Goal: Transaction & Acquisition: Purchase product/service

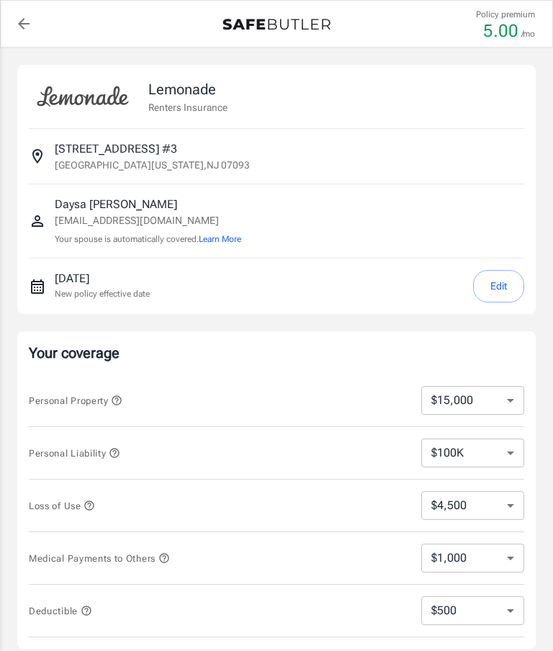
select select "15000"
select select "500"
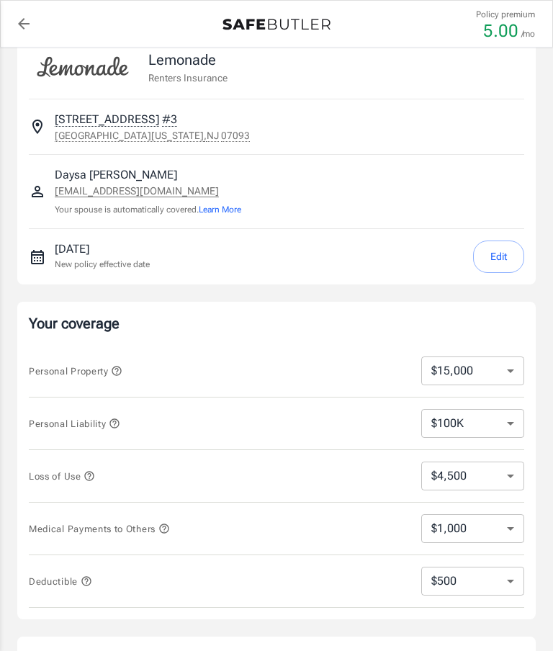
scroll to position [37, 0]
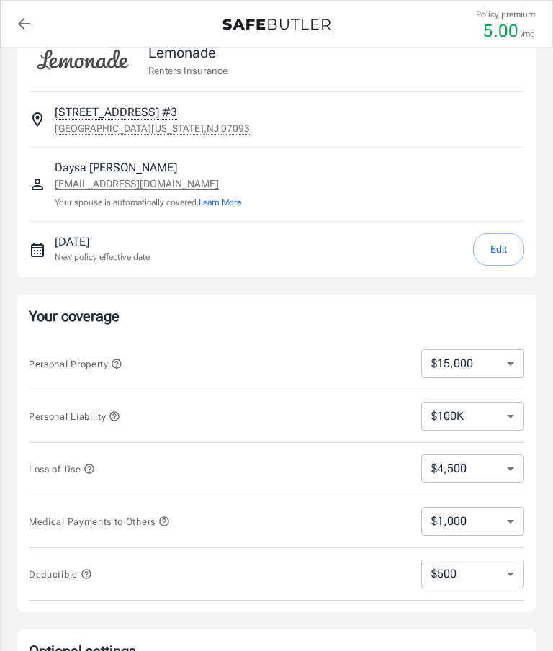
click at [513, 362] on select "$10,000 $15,000 $20,000 $25,000 $30,000 $40,000 $50,000 $100K $150K $200K $250K" at bounding box center [472, 363] width 103 height 29
select select "30000"
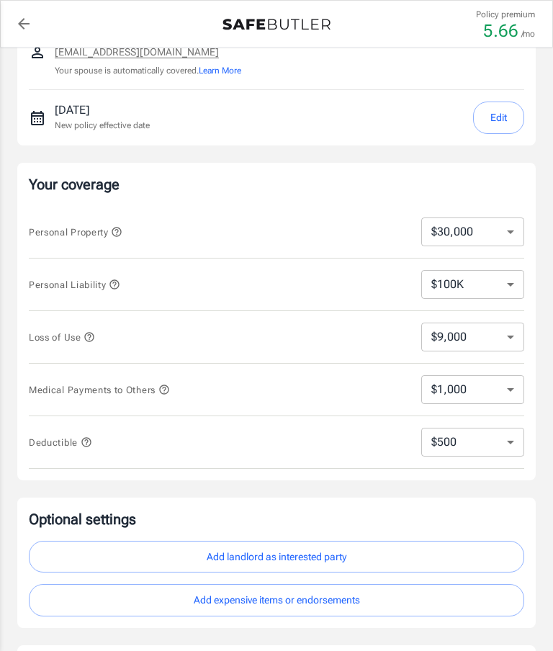
scroll to position [173, 0]
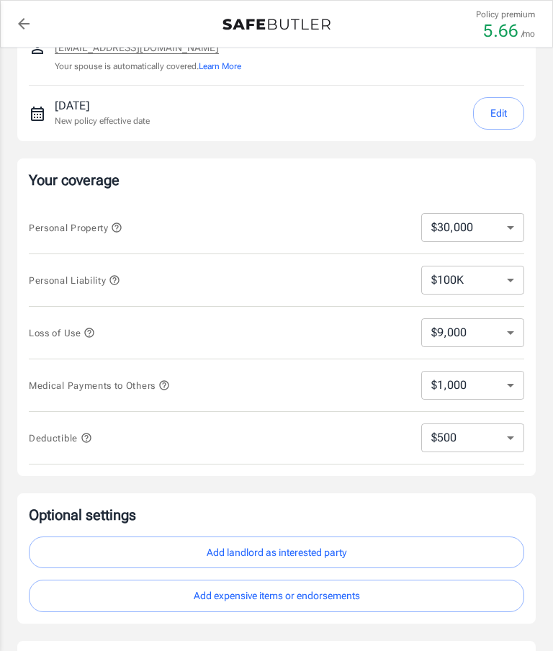
click at [513, 335] on select "$9,000 $15,000 $24,000 $36,000 $51,000 $72,000 $102K $144K $198K" at bounding box center [472, 332] width 103 height 29
select select "36000"
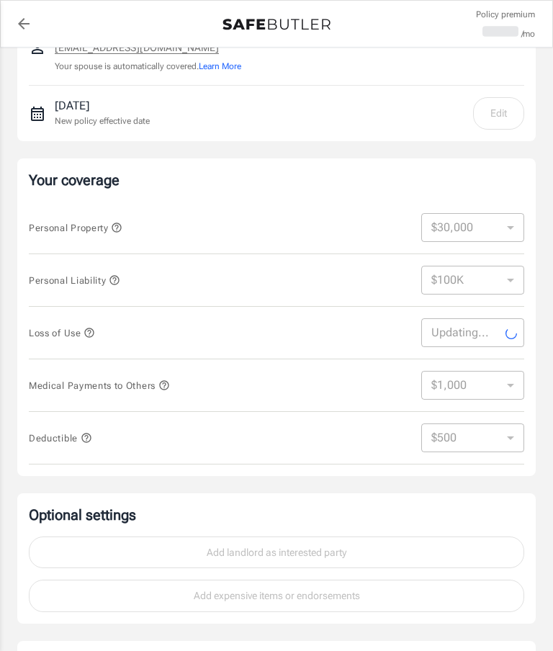
select select "36000"
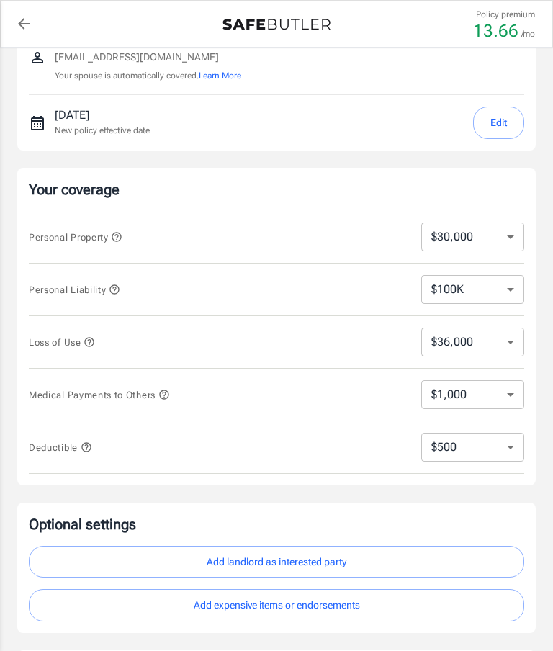
scroll to position [171, 0]
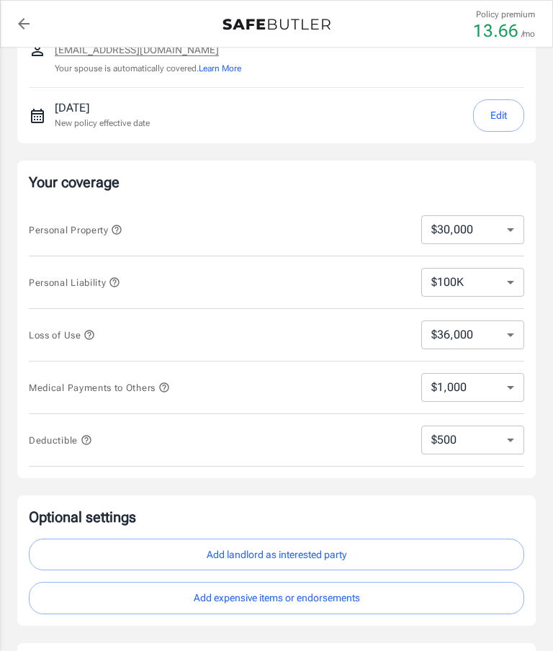
click at [506, 391] on select "$1,000 $2,000 $3,000 $4,000 $5,000" at bounding box center [472, 387] width 103 height 29
select select "3000"
click at [511, 390] on select "$1,000 $2,000 $3,000 $4,000 $5,000" at bounding box center [472, 387] width 103 height 29
select select "4000"
click at [510, 386] on select "$1,000 $2,000 $3,000 $4,000 $5,000" at bounding box center [472, 387] width 103 height 29
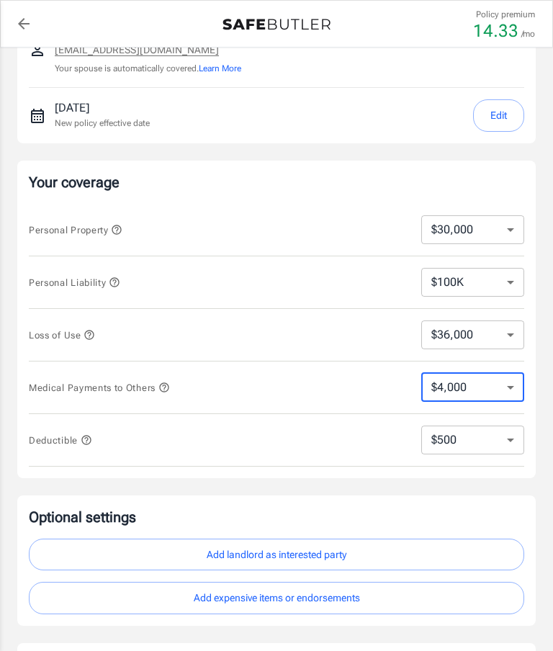
select select "5000"
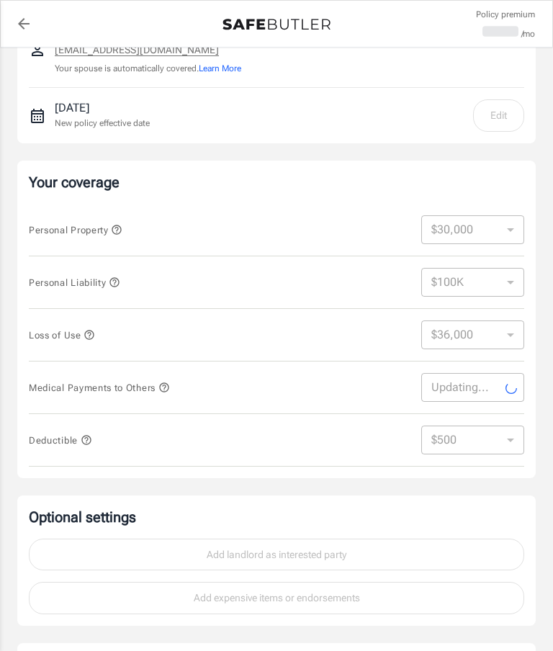
select select "5000"
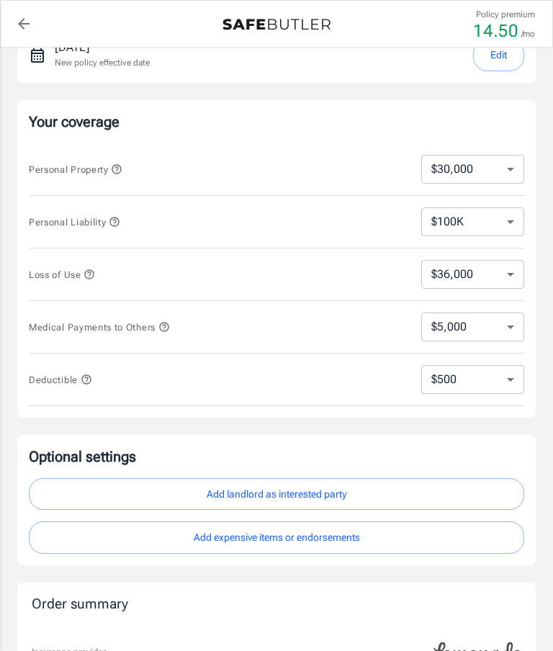
scroll to position [258, 0]
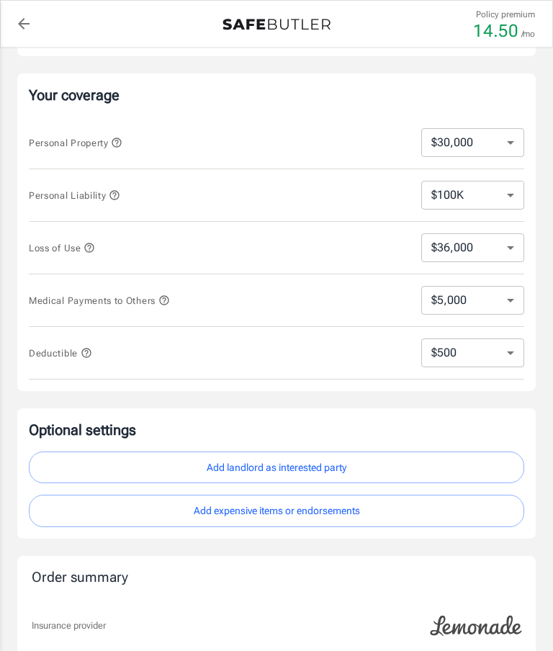
click at [508, 256] on select "$9,000 $15,000 $24,000 $36,000 $51,000 $72,000 $102K $144K $198K" at bounding box center [472, 247] width 103 height 29
select select "24000"
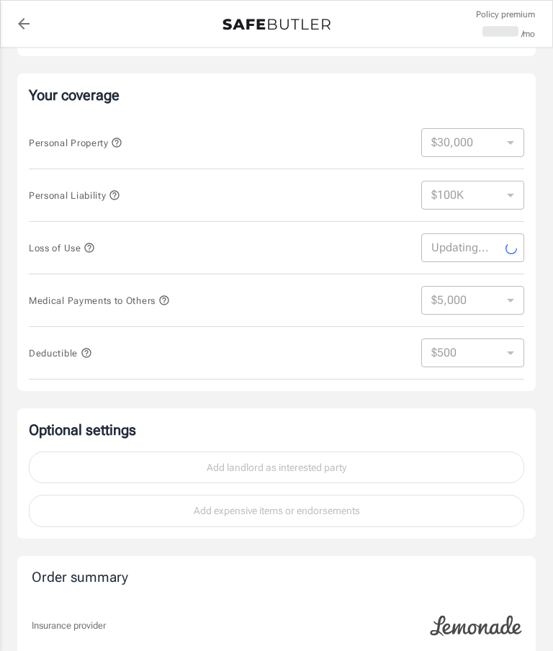
select select "24000"
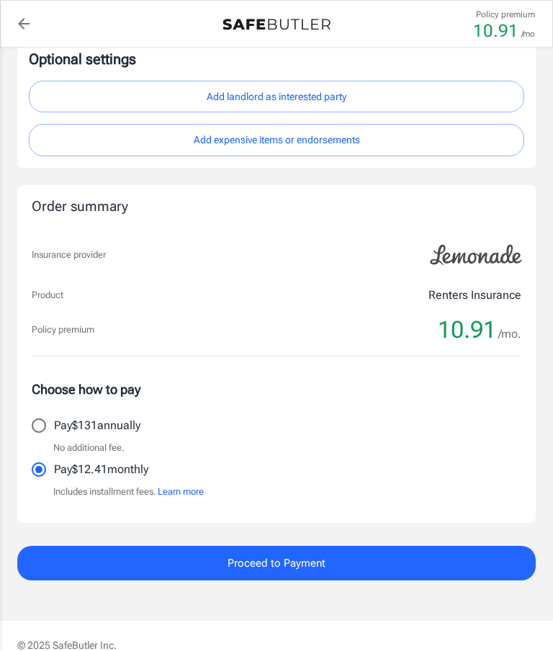
scroll to position [633, 0]
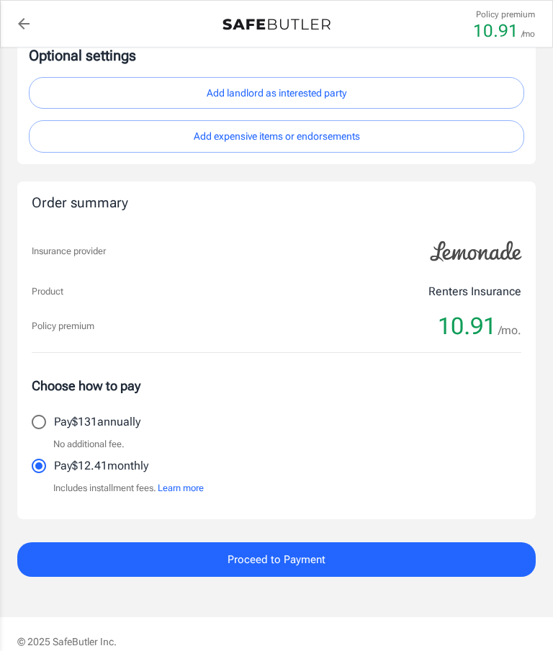
click at [357, 553] on button "Proceed to Payment" at bounding box center [276, 559] width 519 height 35
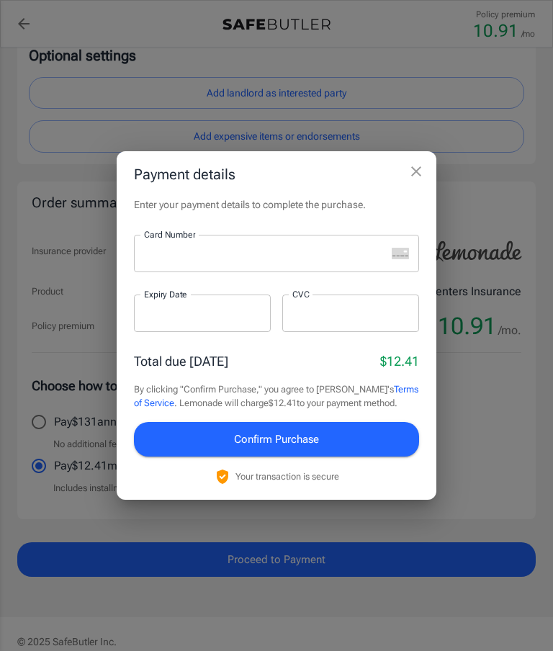
click at [207, 272] on div at bounding box center [260, 253] width 252 height 37
click at [179, 332] on div at bounding box center [202, 313] width 137 height 37
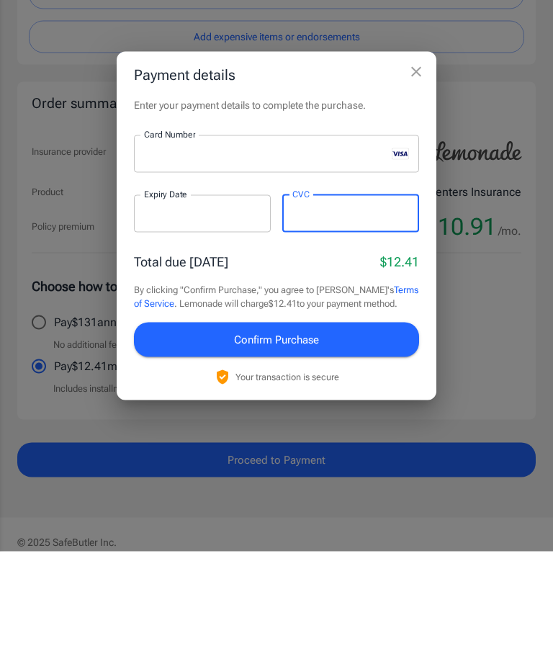
click at [317, 430] on span "Confirm Purchase" at bounding box center [276, 439] width 85 height 19
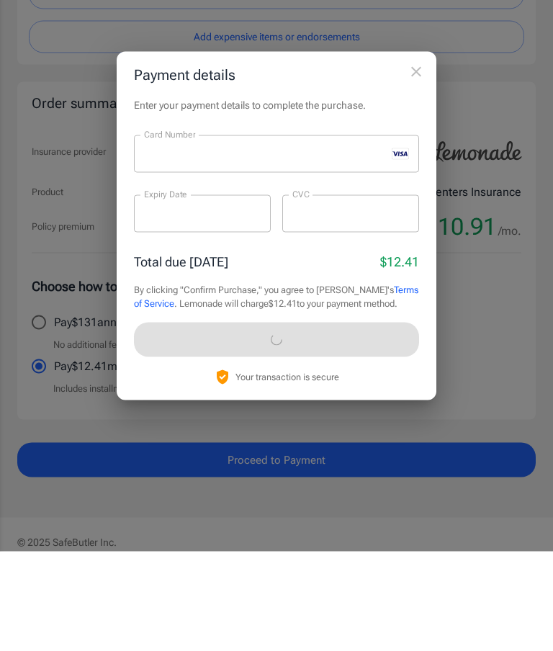
scroll to position [718, 0]
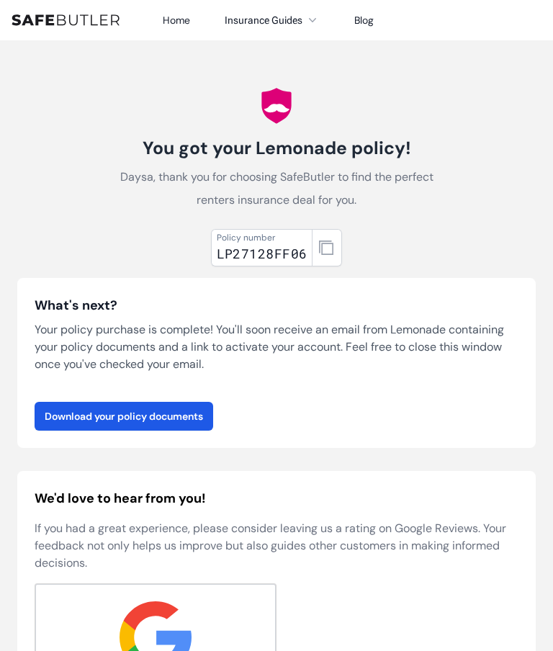
click at [337, 251] on button "button" at bounding box center [327, 247] width 30 height 37
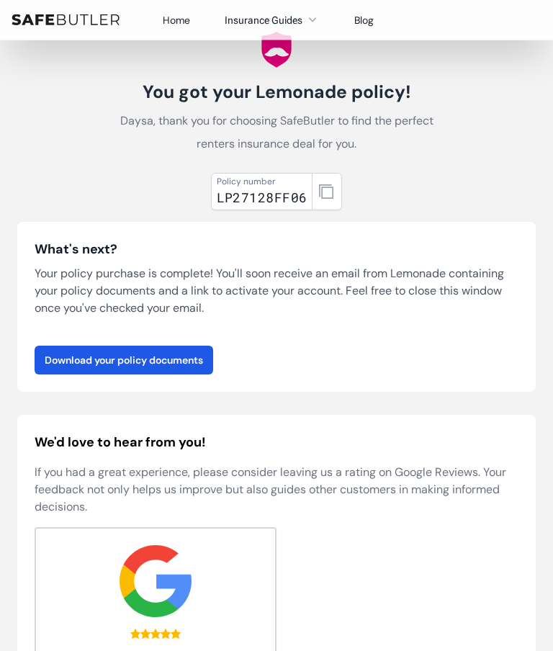
scroll to position [56, 0]
click at [206, 358] on link "Download your policy documents" at bounding box center [124, 360] width 179 height 29
